Goal: Task Accomplishment & Management: Use online tool/utility

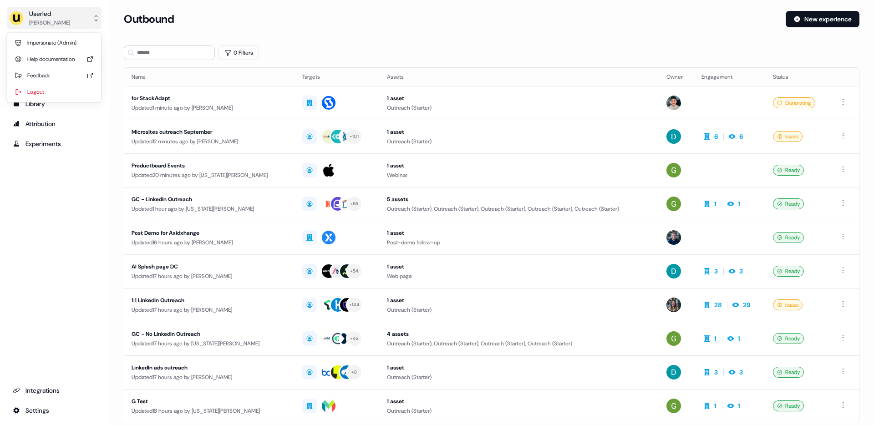
click at [49, 15] on div "Userled" at bounding box center [49, 13] width 41 height 9
click at [49, 52] on div "Help documentation" at bounding box center [54, 59] width 86 height 16
click at [35, 15] on div "Userled" at bounding box center [49, 13] width 41 height 9
click at [44, 46] on div "Impersonate (Admin)" at bounding box center [54, 43] width 86 height 16
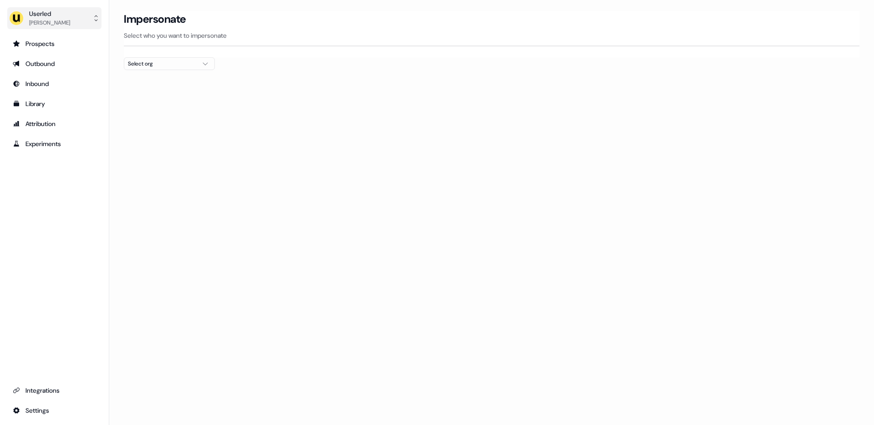
click at [60, 15] on div "Userled" at bounding box center [49, 13] width 41 height 9
click at [53, 41] on div "Impersonate (Admin)" at bounding box center [54, 43] width 86 height 16
click at [49, 27] on div "Marcus Cousins" at bounding box center [49, 22] width 41 height 9
click at [154, 70] on div "Userled Marcus Cousins Impersonate (Admin) Help documentation Feedback Logout P…" at bounding box center [437, 212] width 874 height 425
click at [158, 65] on div "Select org" at bounding box center [162, 63] width 68 height 9
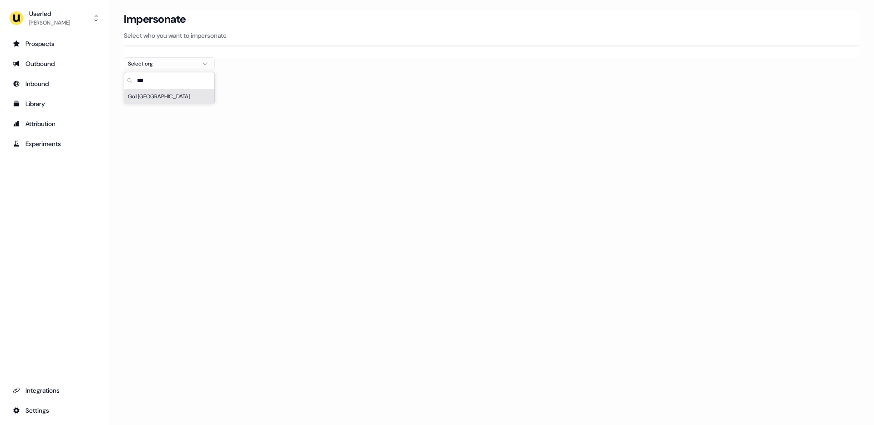
type input "***"
click at [157, 94] on div "Go1 France" at bounding box center [169, 96] width 90 height 15
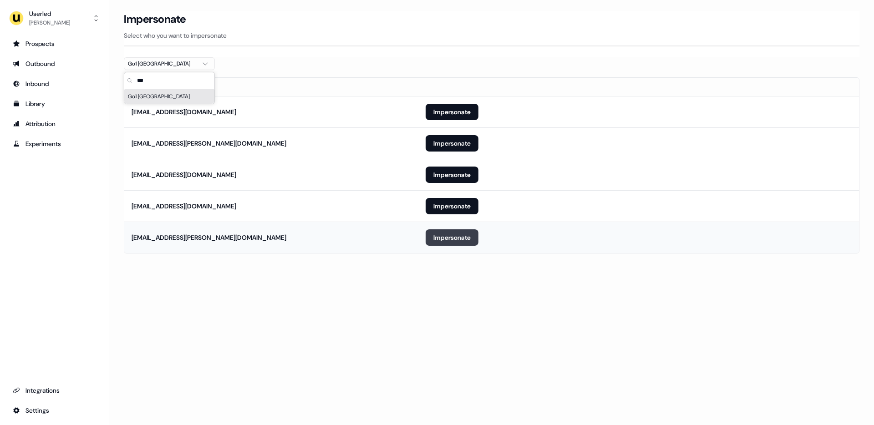
click at [463, 242] on button "Impersonate" at bounding box center [452, 237] width 53 height 16
